Goal: Information Seeking & Learning: Learn about a topic

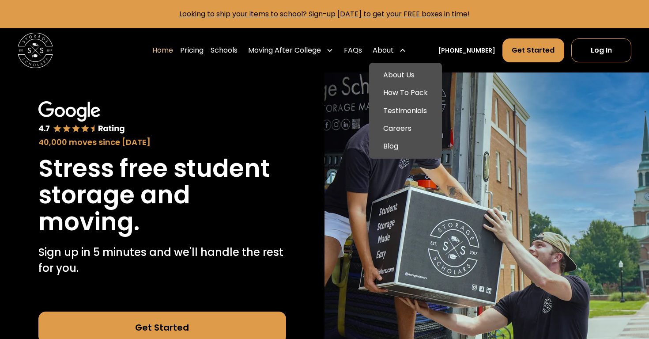
click at [410, 53] on div "About" at bounding box center [389, 50] width 41 height 25
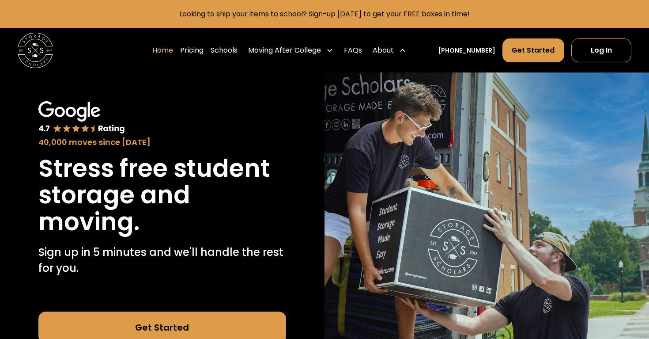
click at [410, 53] on div "About" at bounding box center [389, 50] width 41 height 25
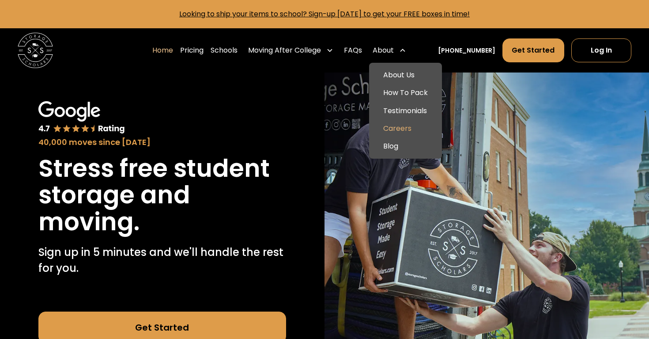
click at [416, 130] on link "Careers" at bounding box center [406, 129] width 66 height 18
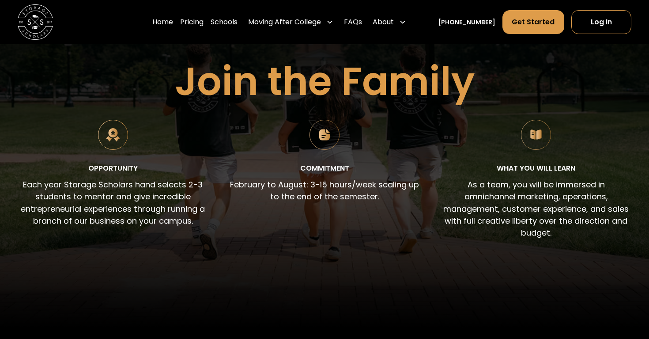
scroll to position [99, 0]
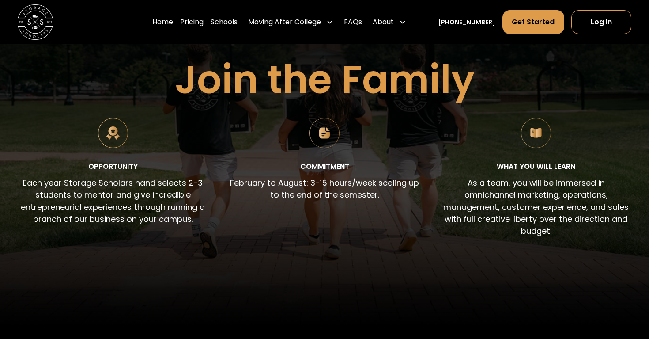
click at [323, 127] on img at bounding box center [324, 133] width 30 height 30
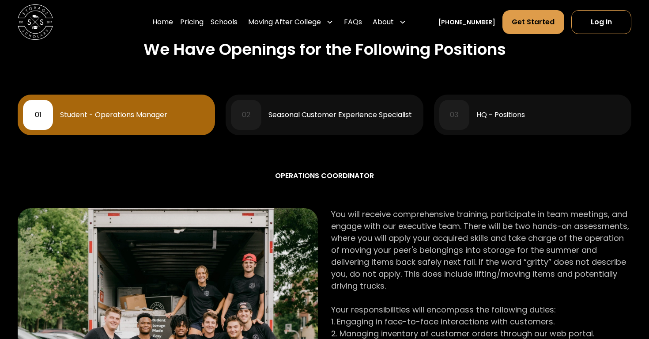
scroll to position [403, 0]
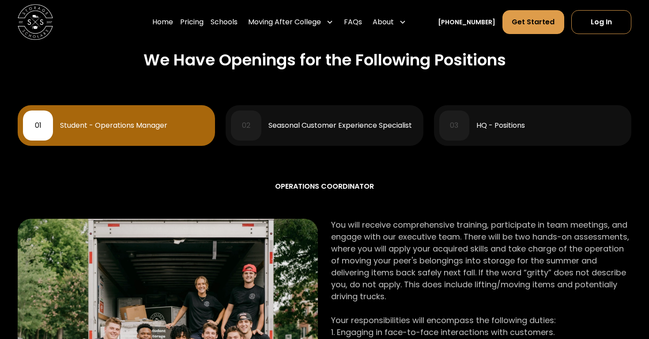
click at [260, 115] on div "02" at bounding box center [246, 125] width 30 height 30
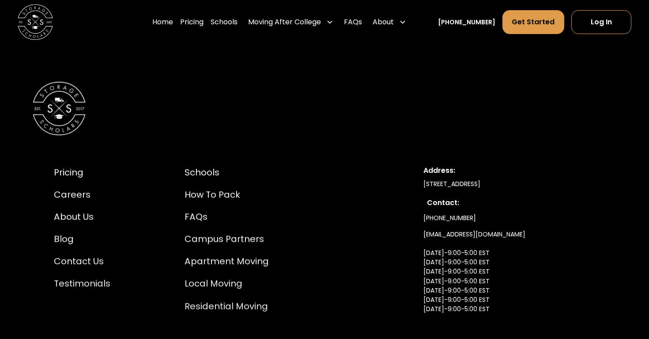
scroll to position [1893, 0]
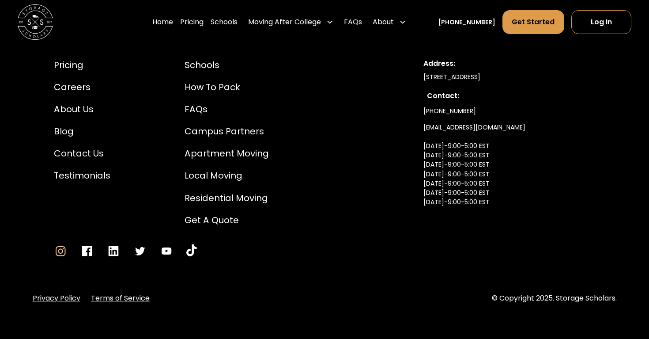
click at [57, 251] on icon "Go to Instagram" at bounding box center [60, 250] width 13 height 13
